Goal: Task Accomplishment & Management: Use online tool/utility

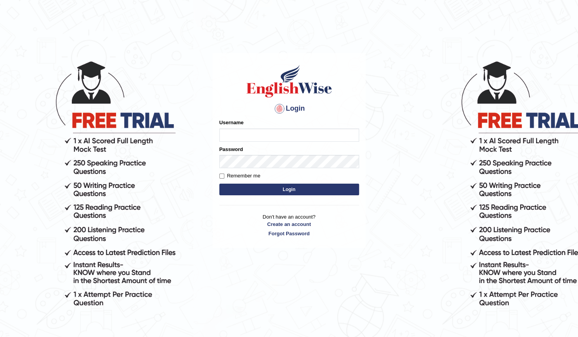
type input "Madala"
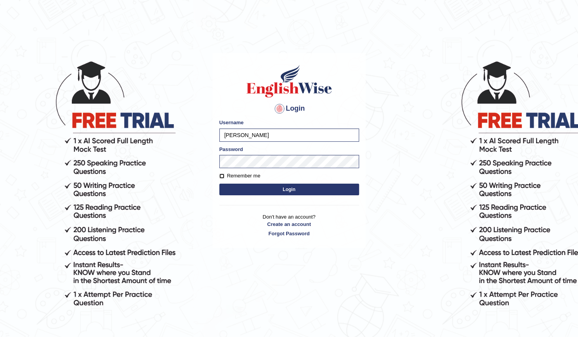
click at [219, 173] on input "Remember me" at bounding box center [221, 175] width 5 height 5
checkbox input "true"
click at [290, 191] on button "Login" at bounding box center [289, 190] width 140 height 12
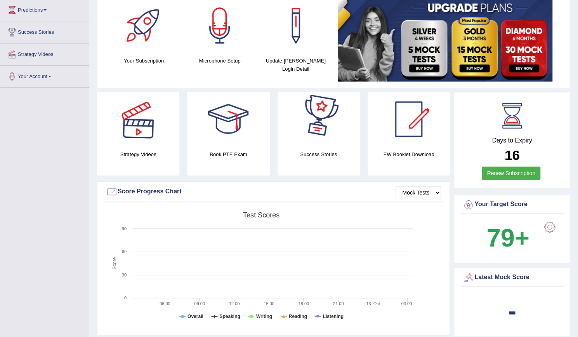
scroll to position [39, 0]
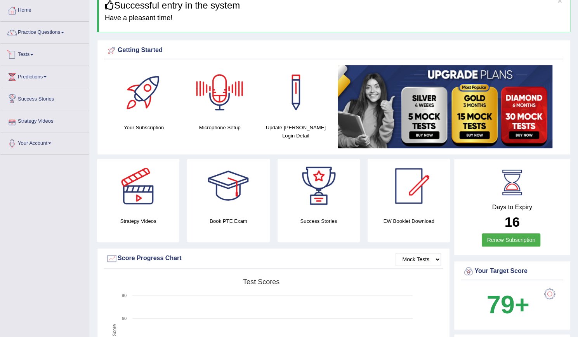
click at [34, 56] on link "Tests" at bounding box center [44, 53] width 88 height 19
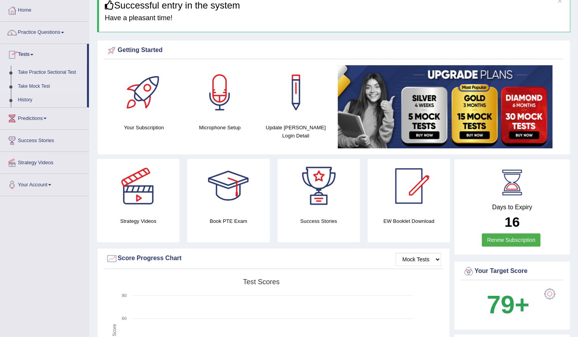
click at [42, 87] on link "Take Mock Test" at bounding box center [50, 87] width 73 height 14
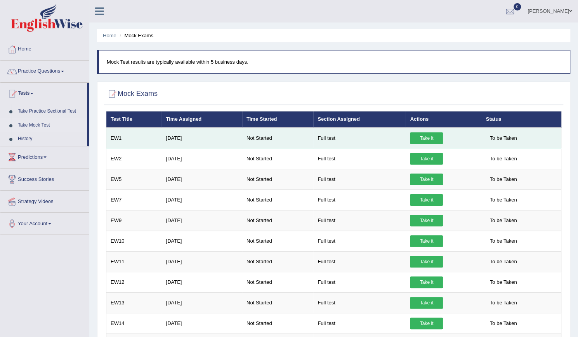
click at [430, 140] on link "Take it" at bounding box center [426, 138] width 33 height 12
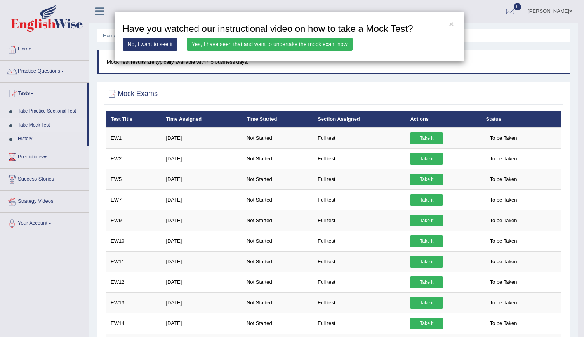
click at [162, 42] on link "No, I want to see it" at bounding box center [150, 44] width 55 height 13
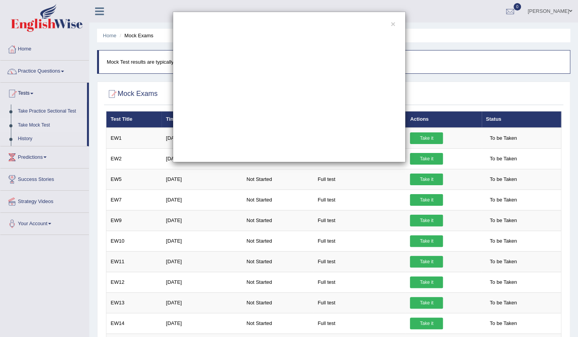
click at [395, 22] on div "×" at bounding box center [289, 87] width 233 height 151
click at [394, 22] on button "×" at bounding box center [392, 24] width 5 height 8
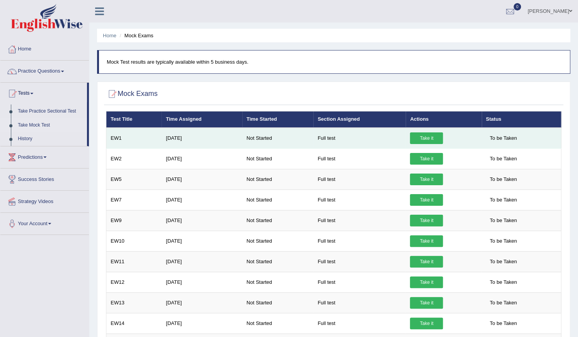
click at [434, 136] on link "Take it" at bounding box center [426, 138] width 33 height 12
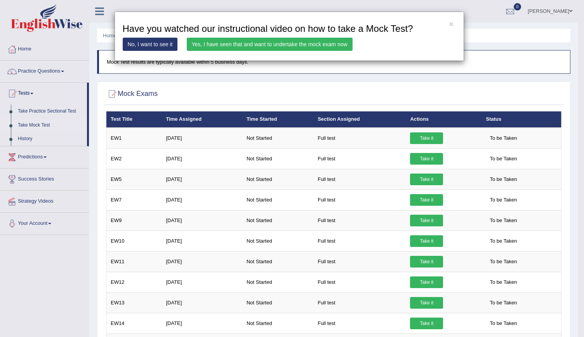
click at [285, 39] on link "Yes, I have seen that and want to undertake the mock exam now" at bounding box center [270, 44] width 166 height 13
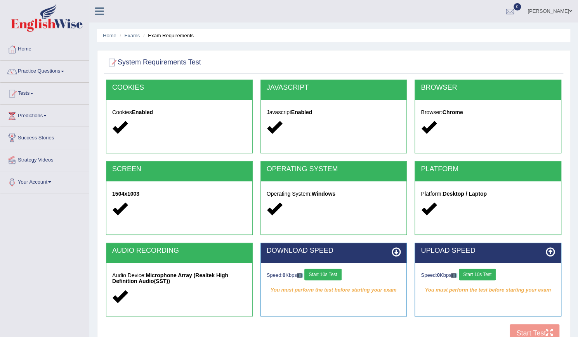
scroll to position [71, 0]
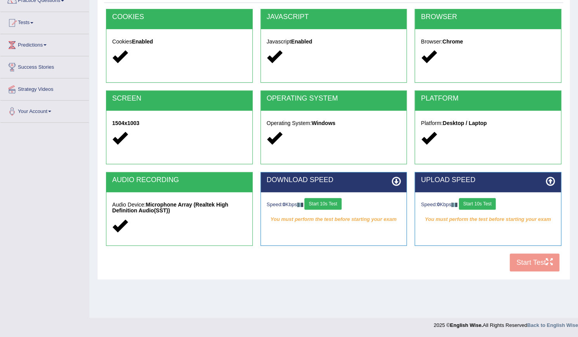
click at [322, 202] on button "Start 10s Test" at bounding box center [322, 204] width 37 height 12
click at [480, 205] on button "Start 10s Test" at bounding box center [477, 204] width 37 height 12
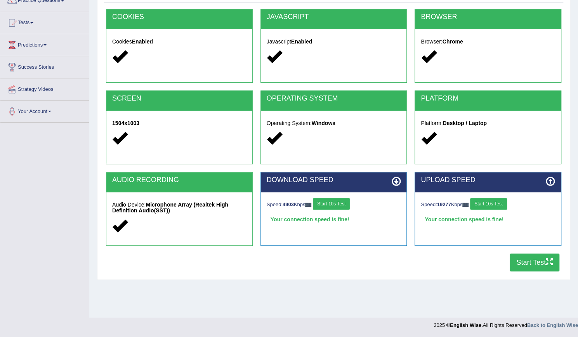
click at [536, 264] on button "Start Test" at bounding box center [535, 262] width 50 height 18
